Goal: Task Accomplishment & Management: Manage account settings

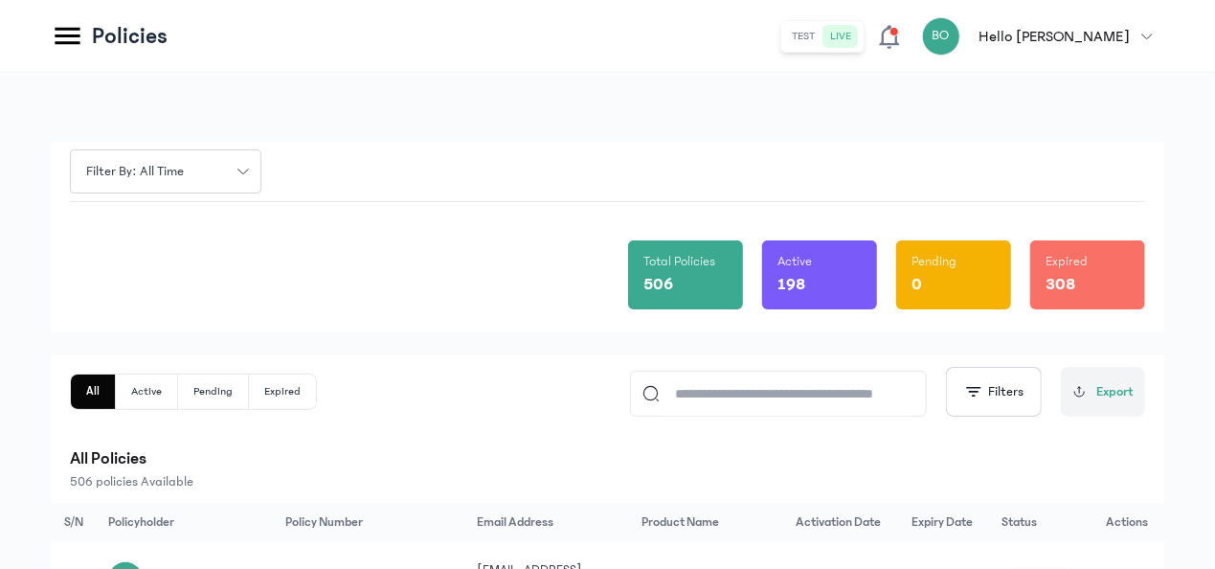
click at [69, 29] on icon at bounding box center [67, 36] width 25 height 17
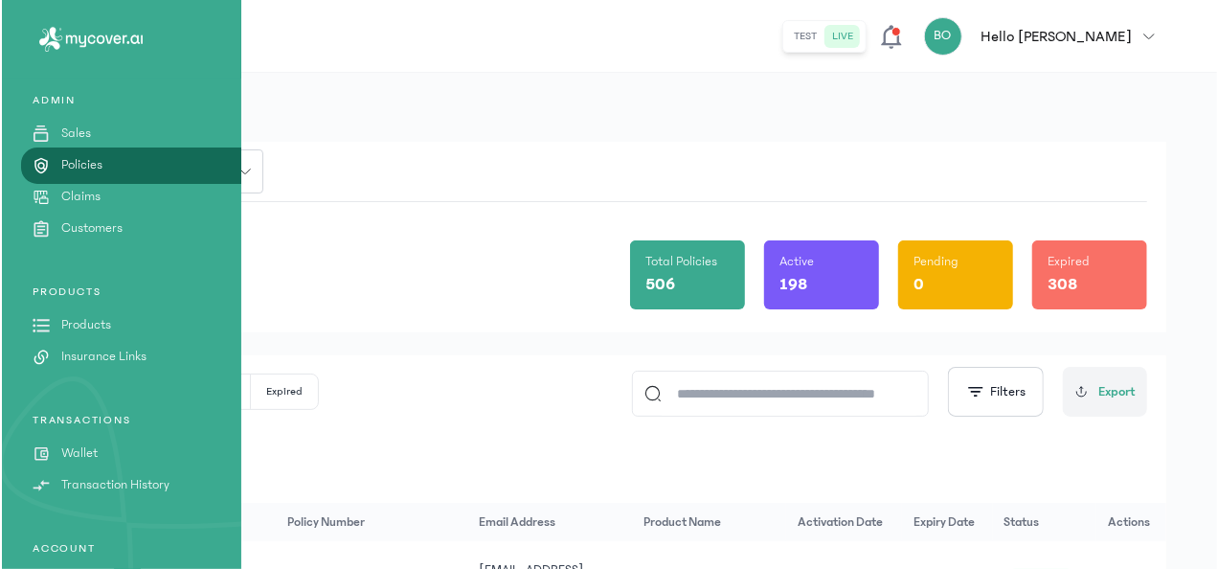
scroll to position [173, 0]
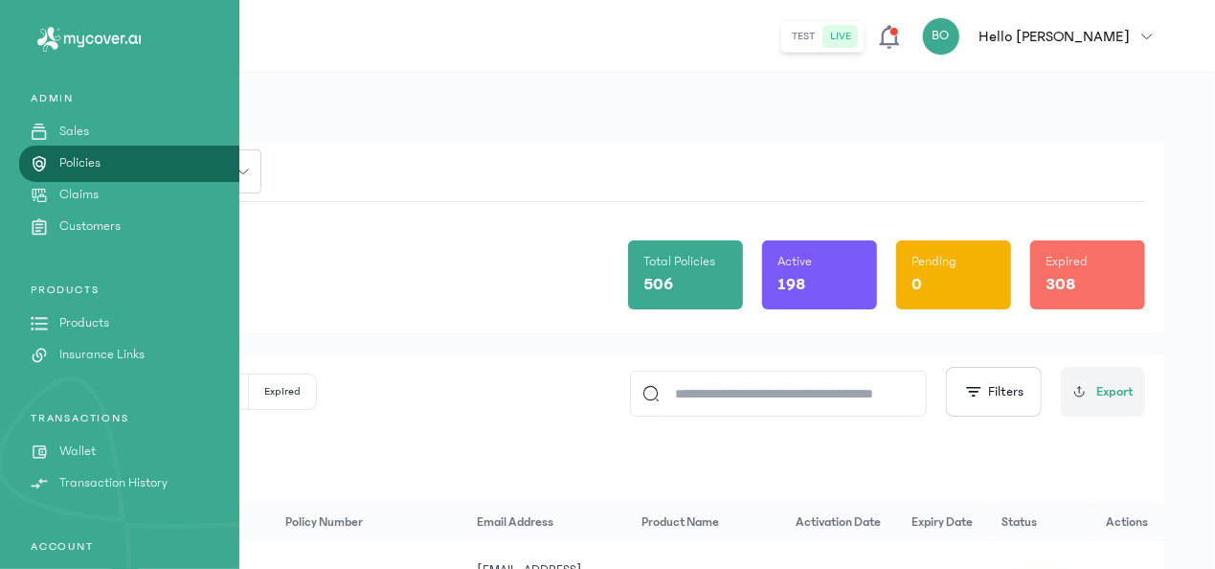
click at [161, 456] on link "Wallet" at bounding box center [119, 451] width 239 height 20
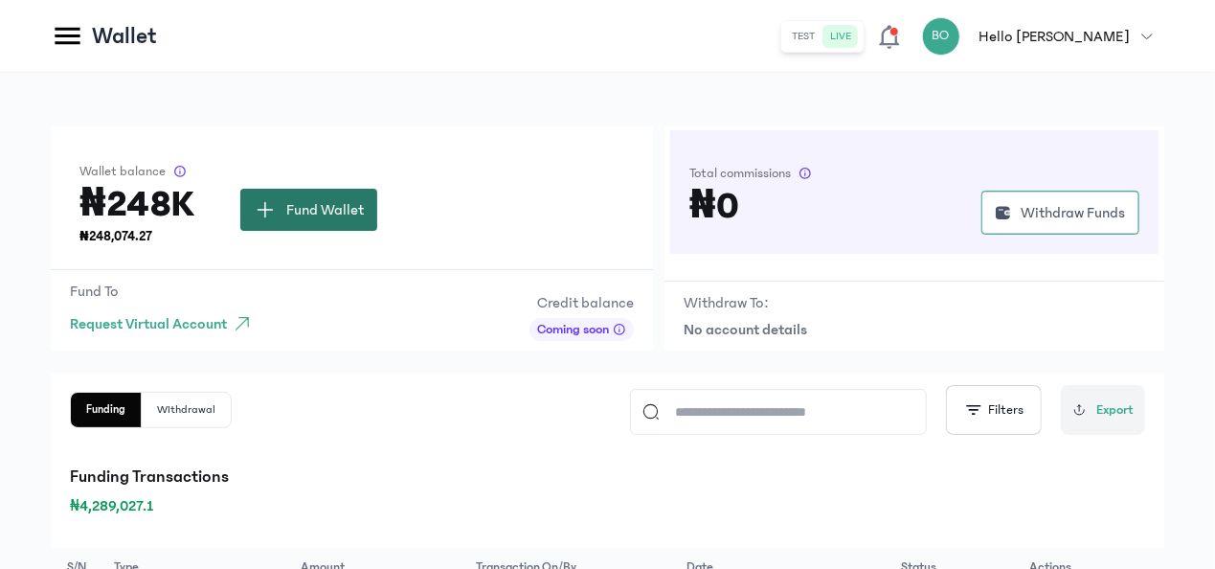
click at [352, 212] on span "Fund Wallet" at bounding box center [325, 209] width 78 height 23
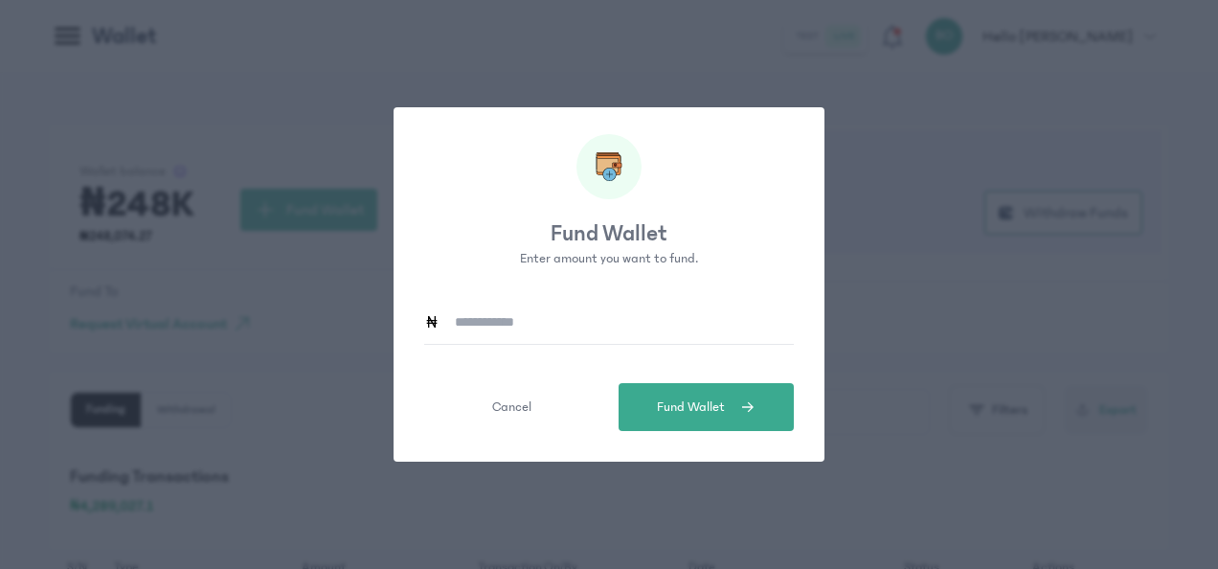
click at [540, 310] on input at bounding box center [616, 322] width 354 height 44
type input "*******"
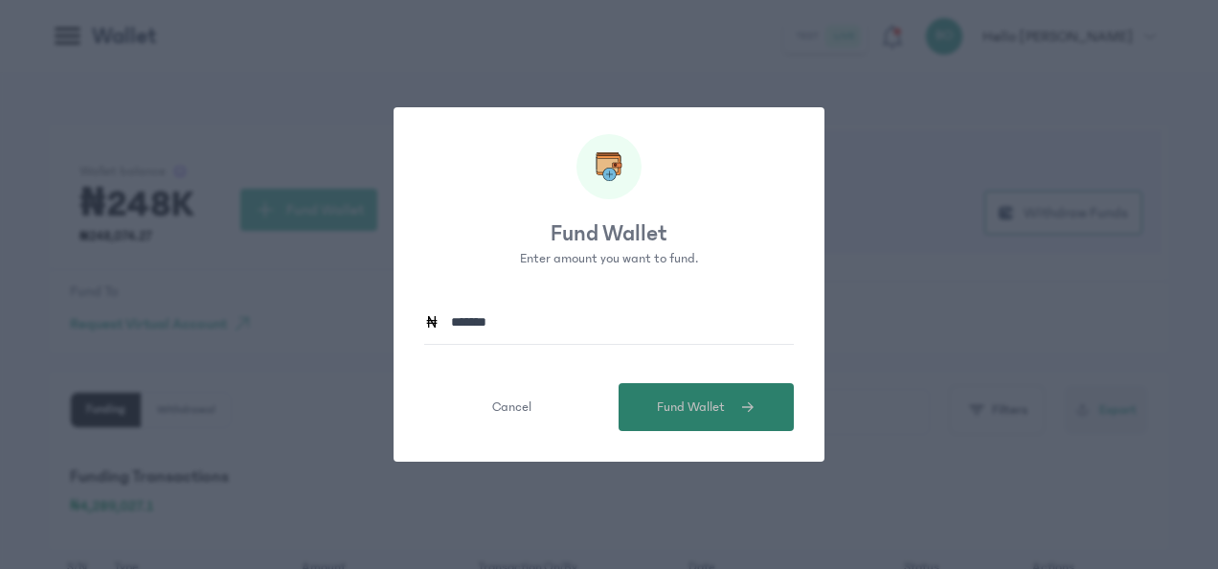
click at [673, 413] on span "Fund Wallet" at bounding box center [691, 407] width 68 height 20
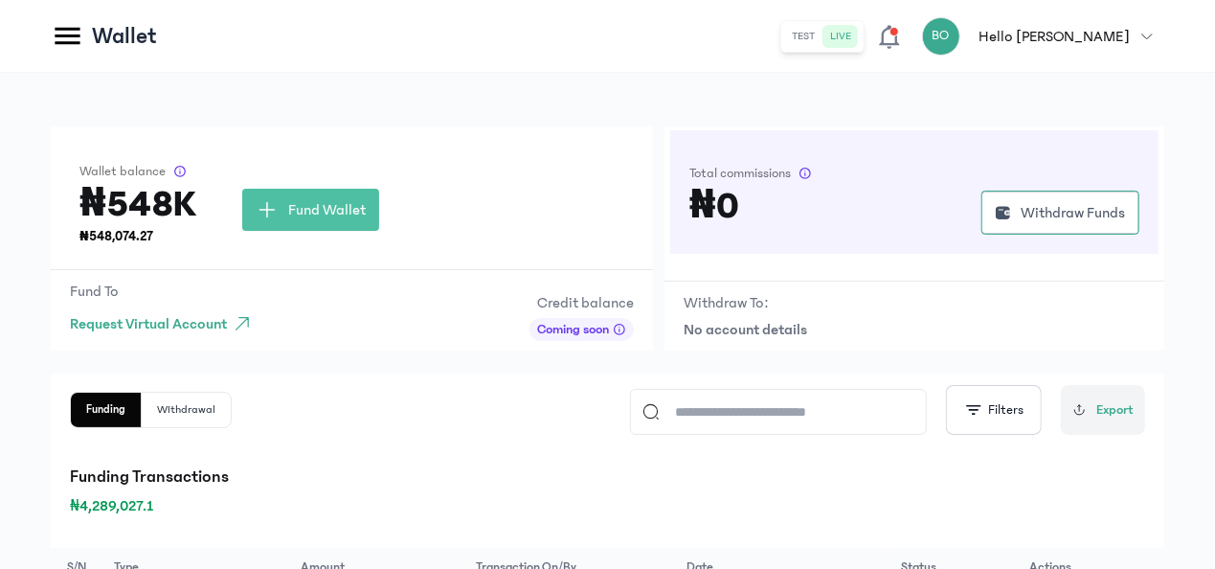
click at [82, 42] on icon at bounding box center [68, 36] width 34 height 34
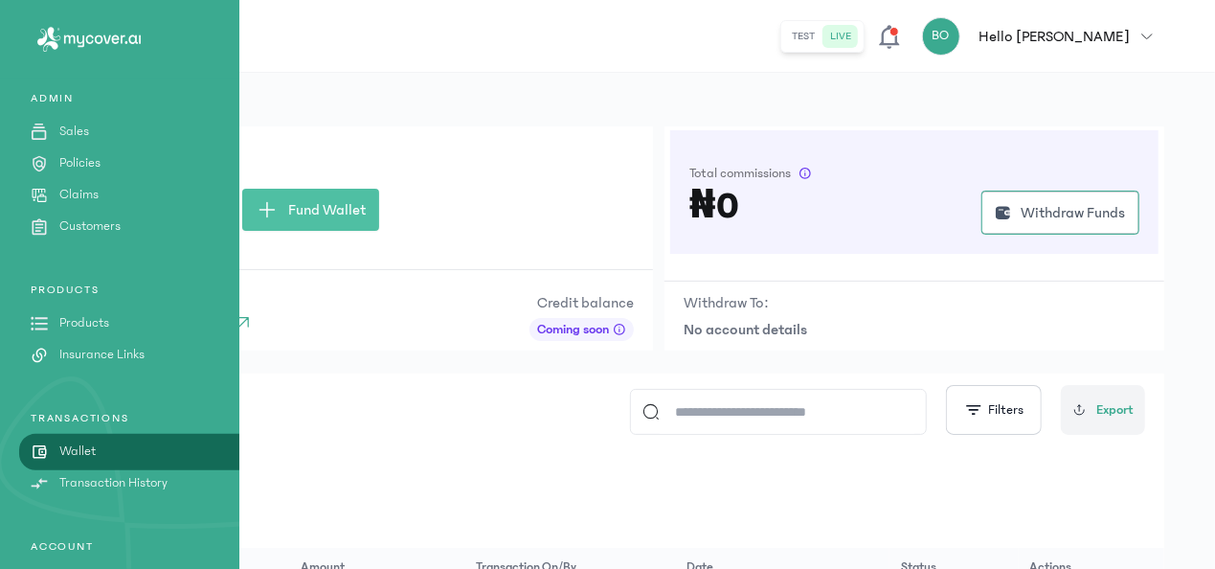
click at [105, 327] on p "Products" at bounding box center [84, 323] width 50 height 20
